Goal: Transaction & Acquisition: Purchase product/service

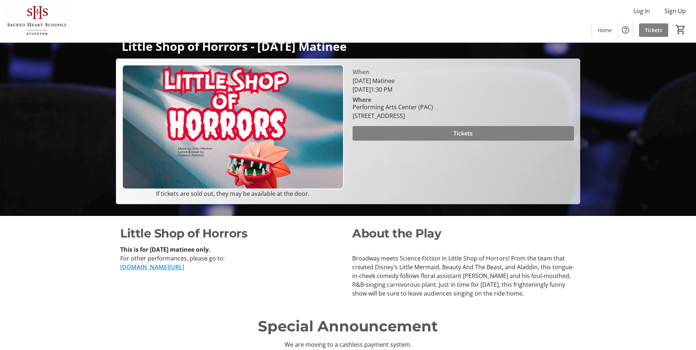
scroll to position [126, 0]
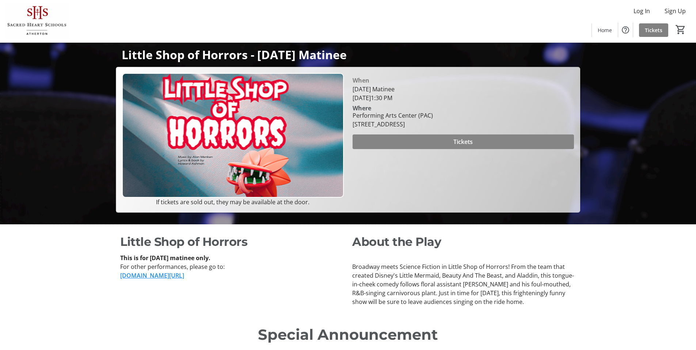
click at [425, 140] on span at bounding box center [463, 142] width 221 height 18
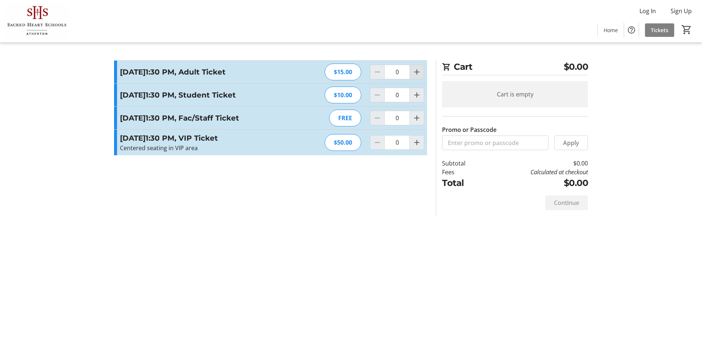
click at [417, 72] on mat-icon "Increment by one" at bounding box center [416, 72] width 9 height 9
type input "1"
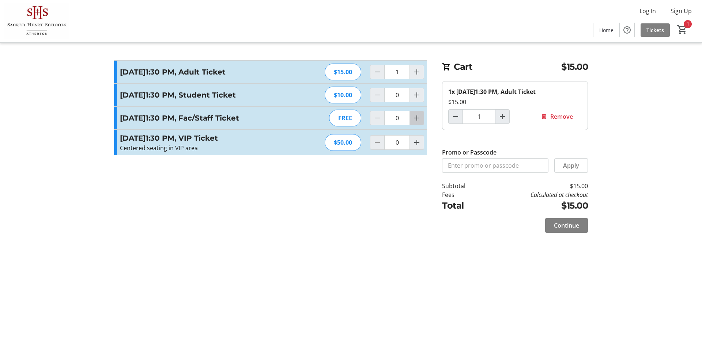
click at [418, 122] on mat-icon "Increment by one" at bounding box center [416, 118] width 9 height 9
type input "1"
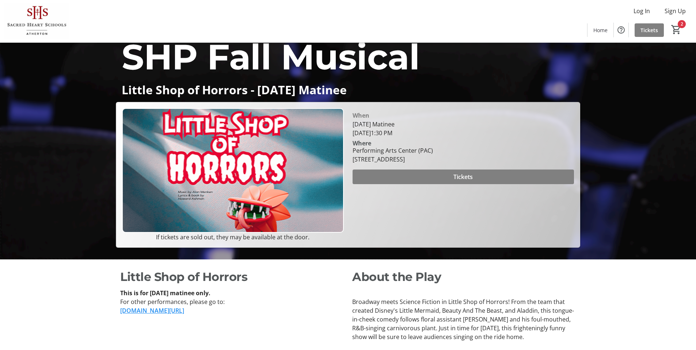
scroll to position [164, 0]
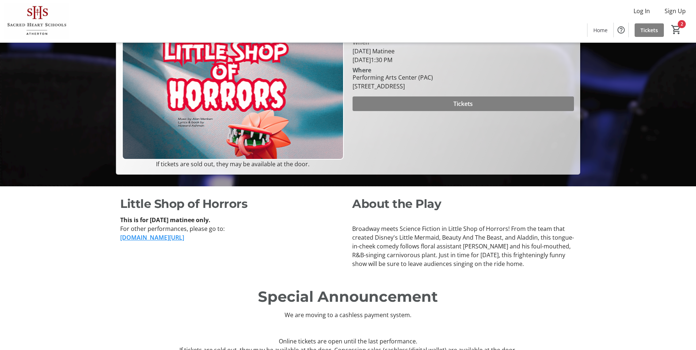
click at [184, 238] on link "[DOMAIN_NAME][URL]" at bounding box center [152, 238] width 64 height 8
